Goal: Task Accomplishment & Management: Use online tool/utility

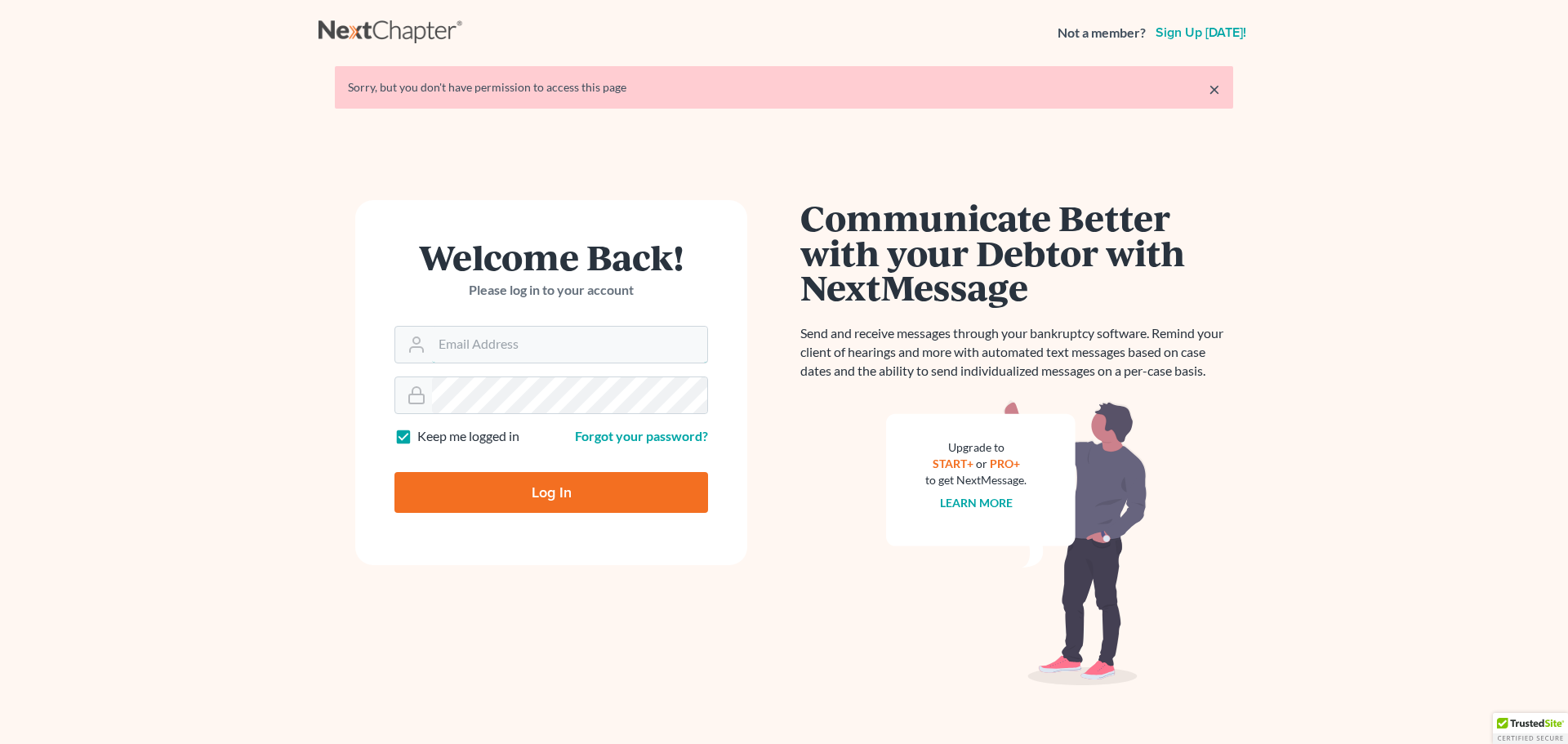
type input "[PERSON_NAME][EMAIL_ADDRESS][DOMAIN_NAME]"
click at [631, 485] on input "Log In" at bounding box center [551, 492] width 314 height 41
type input "Thinking..."
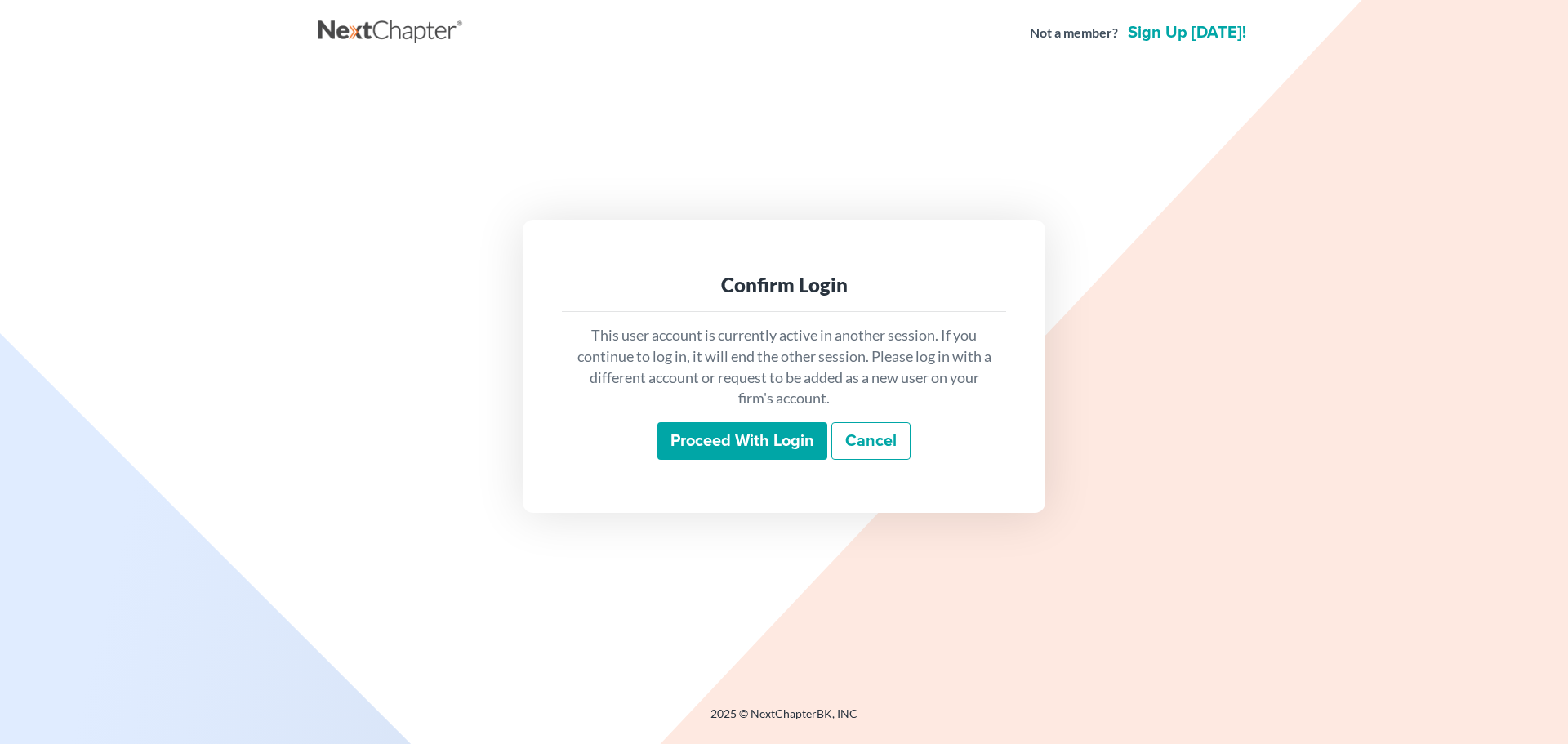
click at [723, 441] on input "Proceed with login" at bounding box center [742, 441] width 170 height 38
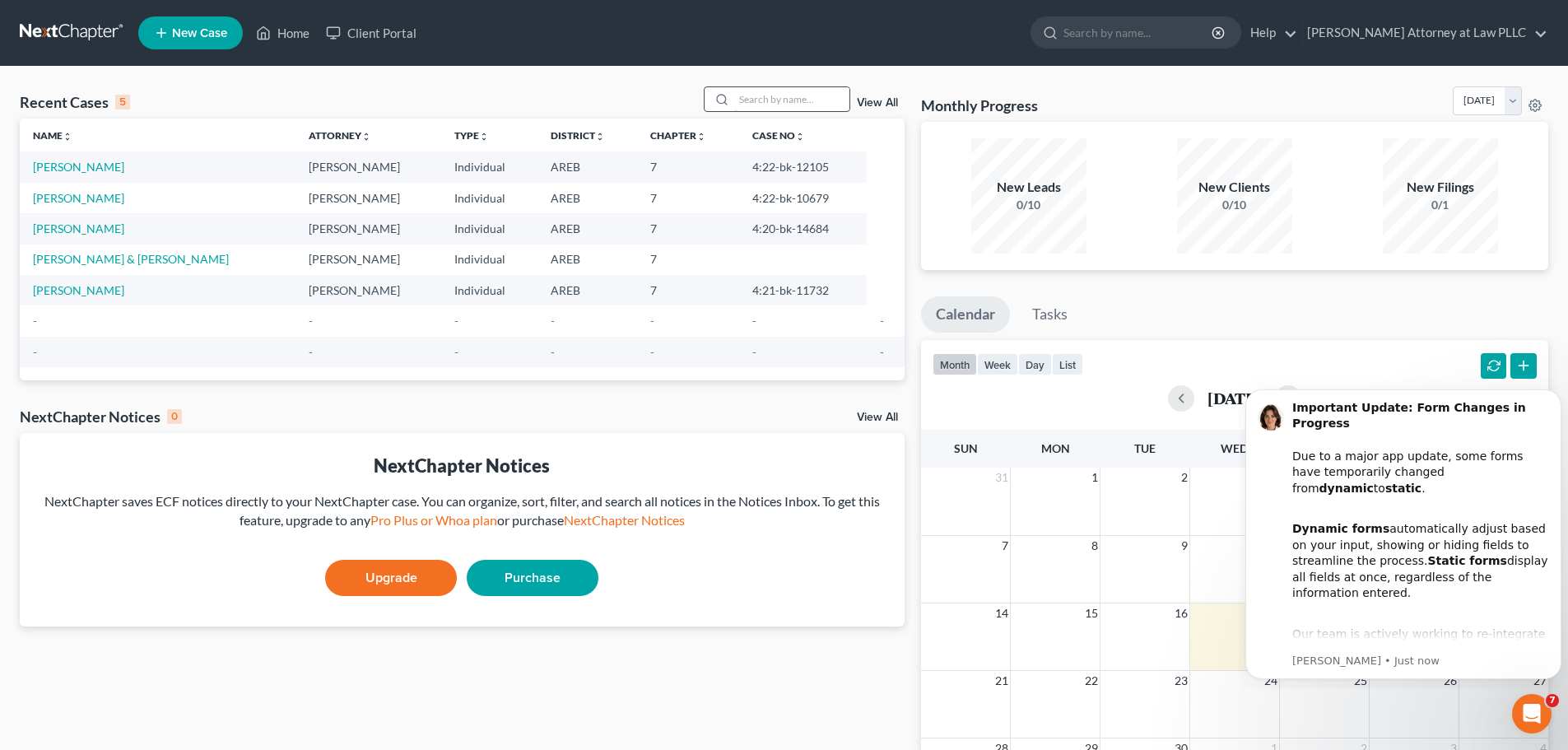
click at [744, 94] on input "search" at bounding box center [791, 100] width 115 height 24
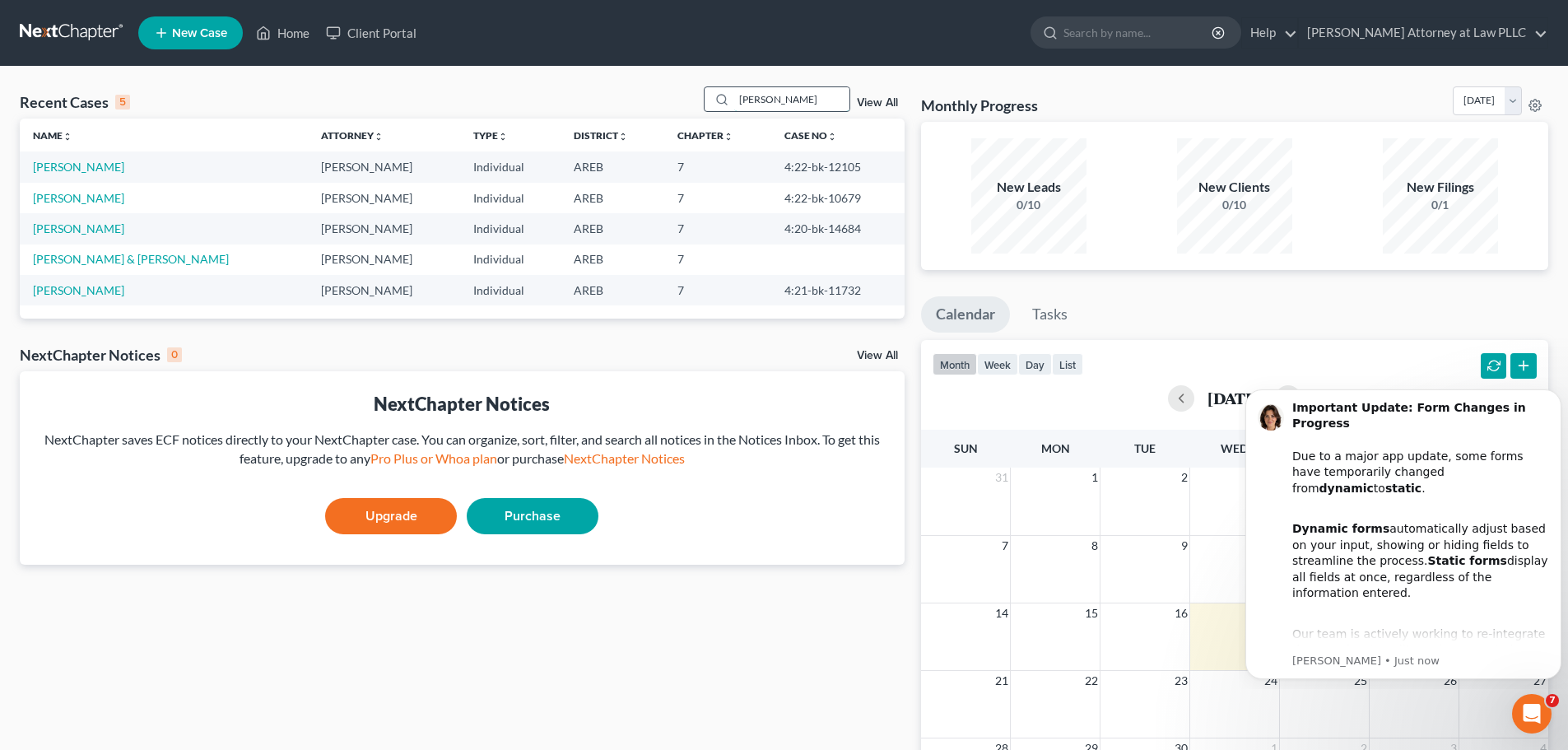
type input "wright"
